Goal: Information Seeking & Learning: Learn about a topic

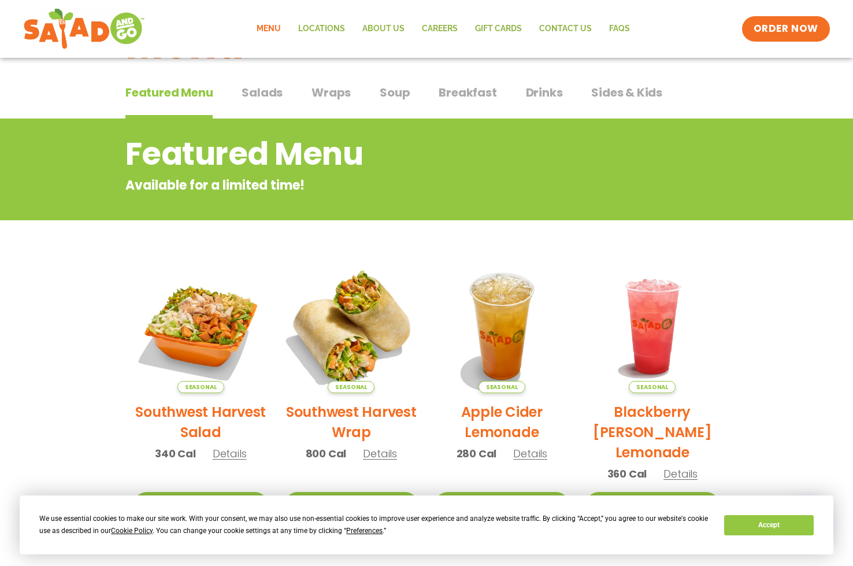
scroll to position [59, 0]
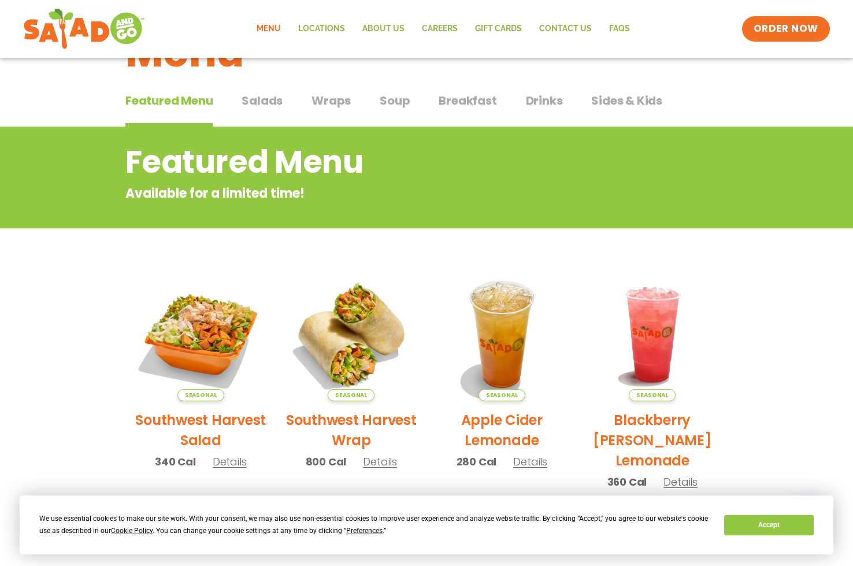
click at [338, 101] on span "Wraps" at bounding box center [331, 100] width 39 height 17
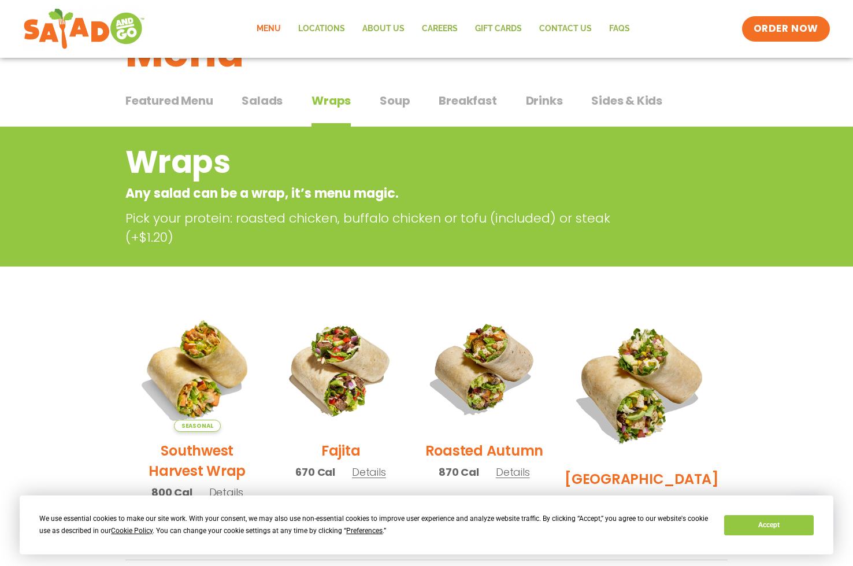
click at [385, 104] on span "Soup" at bounding box center [395, 100] width 30 height 17
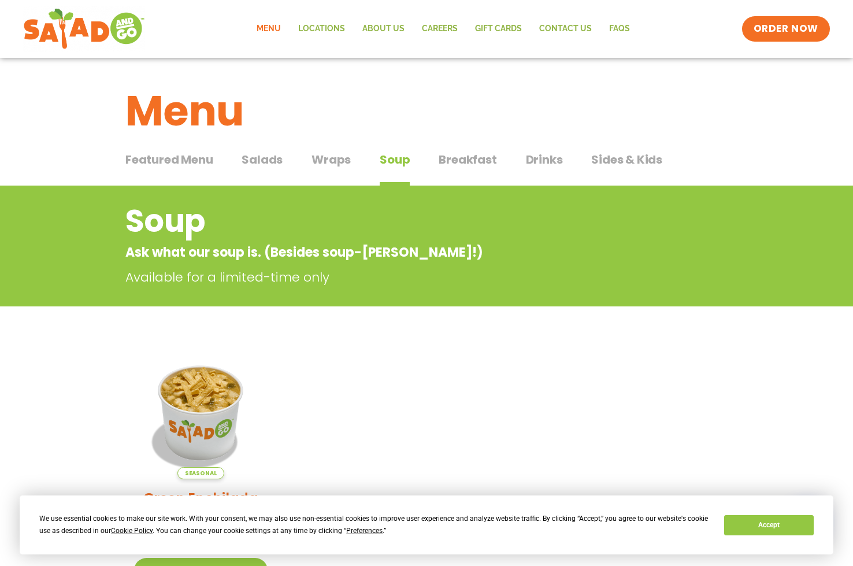
click at [338, 161] on span "Wraps" at bounding box center [331, 159] width 39 height 17
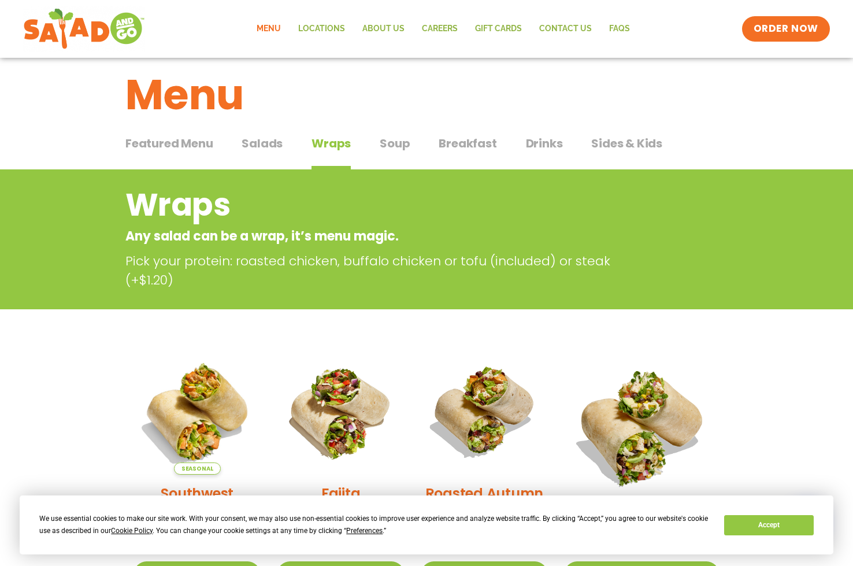
scroll to position [58, 0]
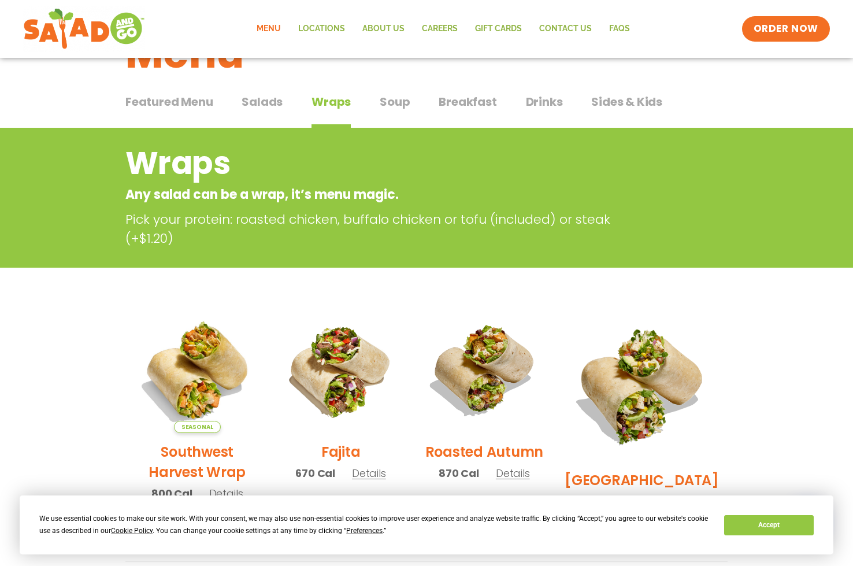
click at [618, 100] on span "Sides & Kids" at bounding box center [627, 101] width 71 height 17
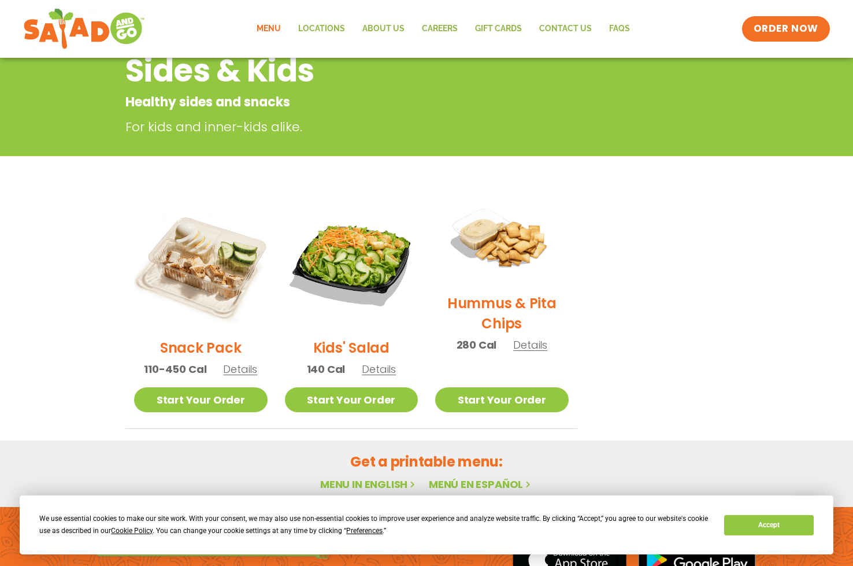
scroll to position [151, 0]
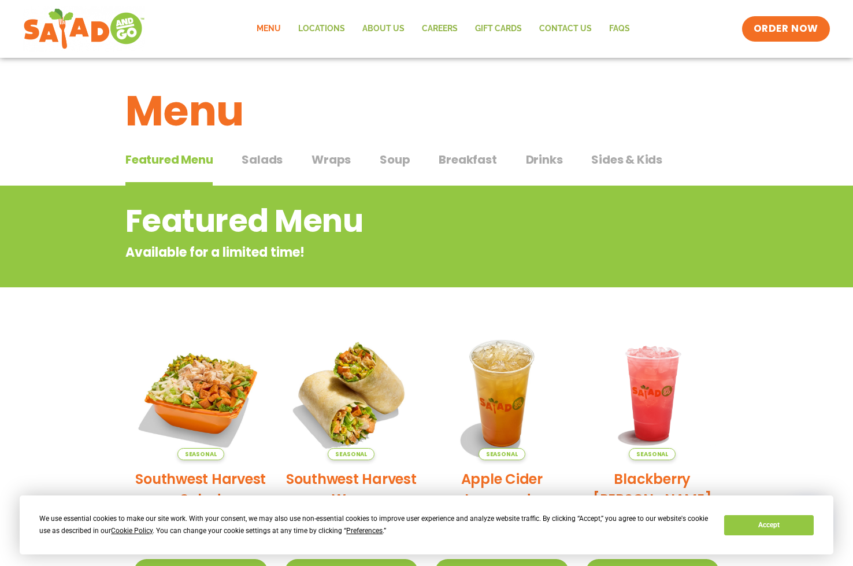
click at [608, 159] on span "Sides & Kids" at bounding box center [627, 159] width 71 height 17
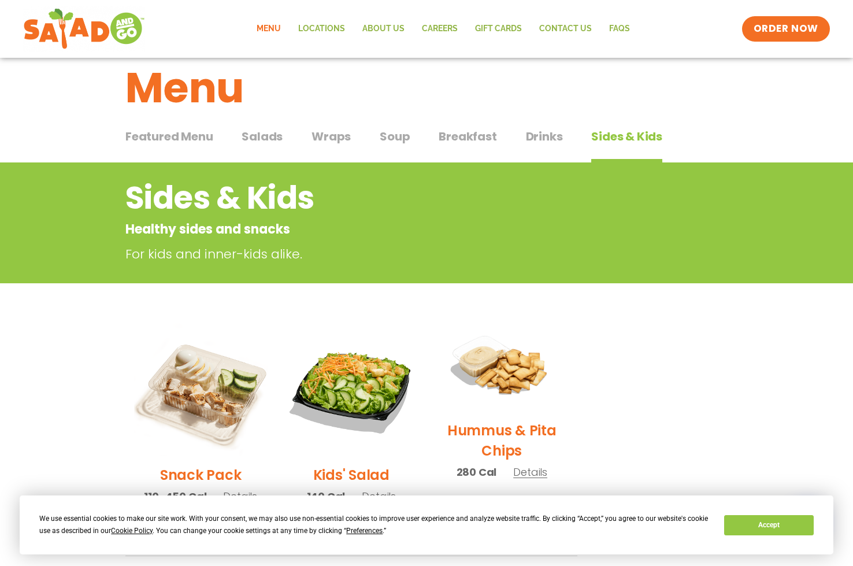
scroll to position [267, 0]
